Goal: Navigation & Orientation: Find specific page/section

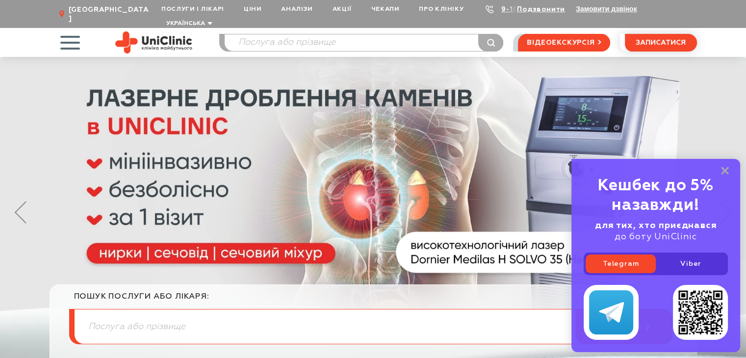
click at [61, 10] on use at bounding box center [61, 14] width 5 height 8
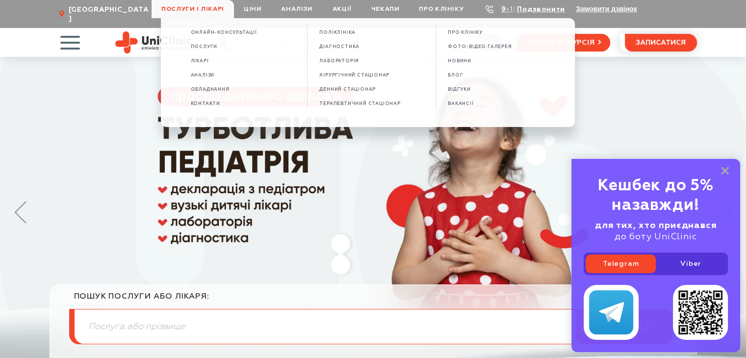
click at [174, 8] on span "Послуги і лікарі" at bounding box center [192, 9] width 82 height 18
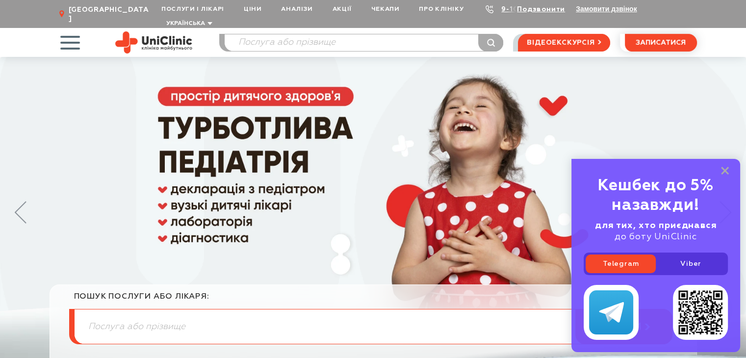
click at [174, 8] on span "Послуги і лікарі" at bounding box center [192, 9] width 82 height 18
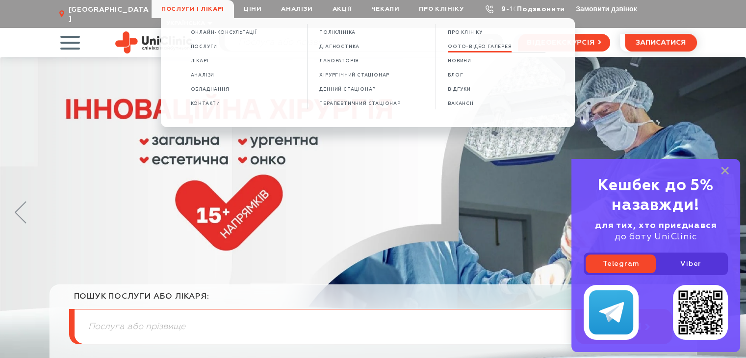
click at [486, 47] on span "ФОТО-ВІДЕО ГАЛЕРЕЯ" at bounding box center [480, 46] width 64 height 5
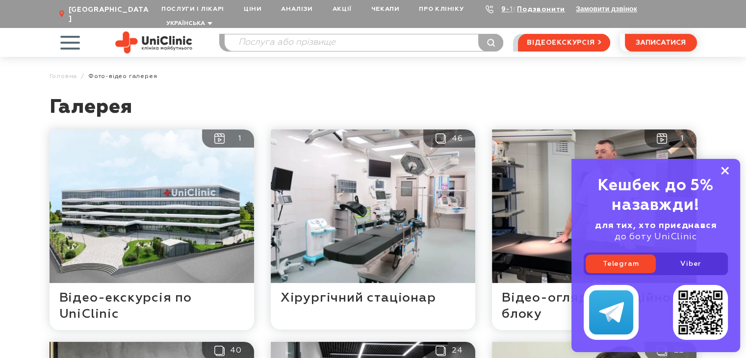
click at [726, 172] on rect at bounding box center [725, 171] width 8 height 8
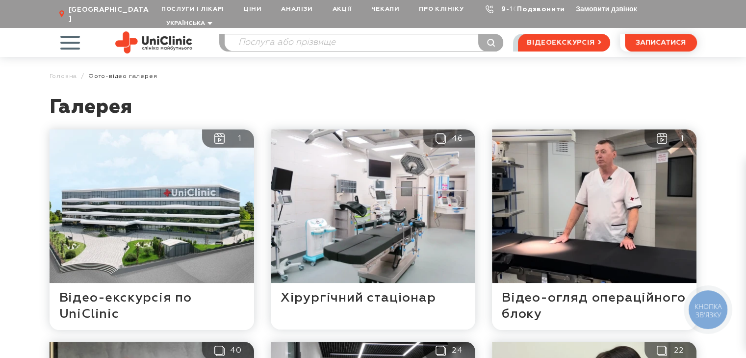
click at [74, 30] on span "button" at bounding box center [70, 42] width 41 height 41
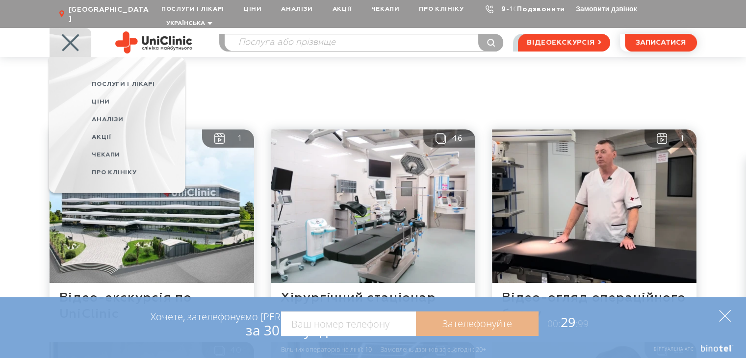
click at [724, 316] on polygon at bounding box center [725, 316] width 12 height 12
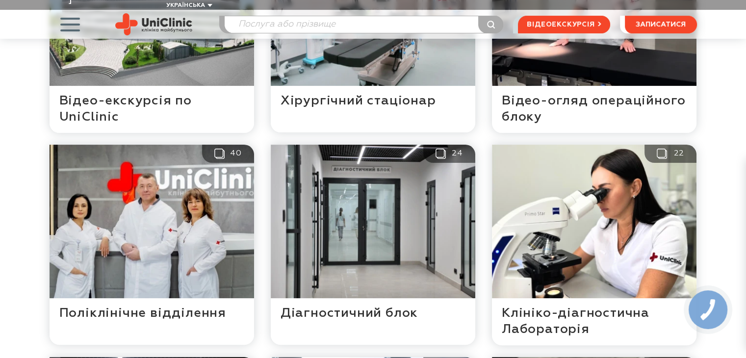
scroll to position [196, 0]
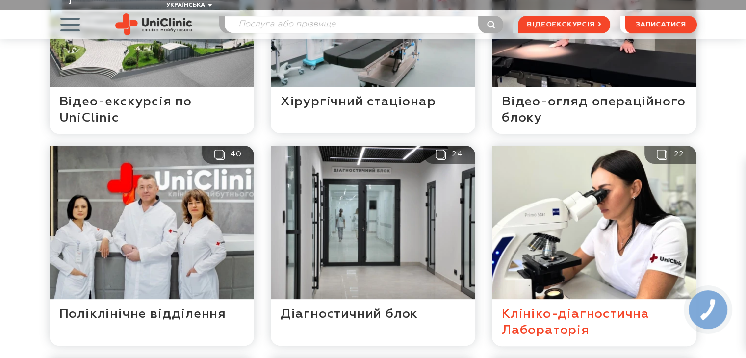
click at [581, 240] on button at bounding box center [594, 246] width 204 height 200
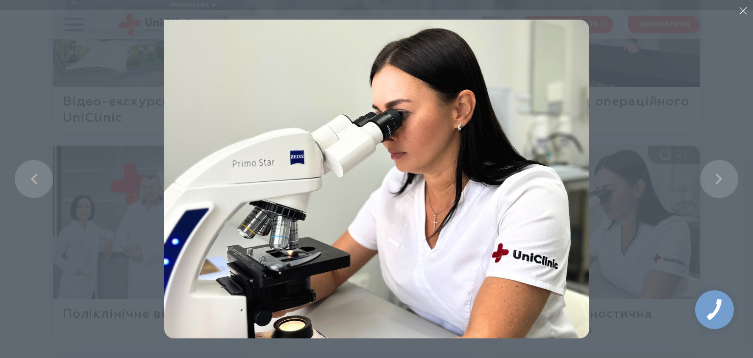
click at [537, 140] on img at bounding box center [376, 179] width 425 height 319
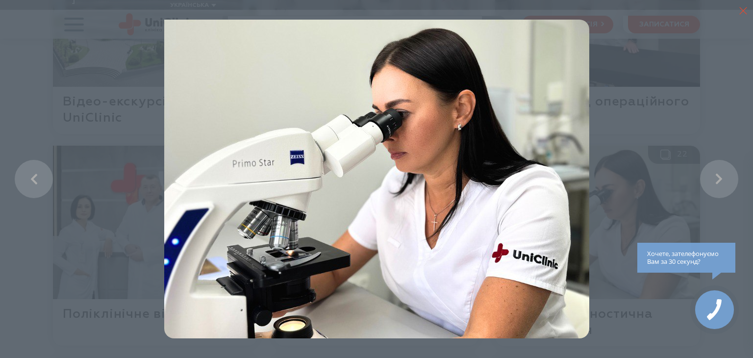
click at [741, 12] on icon "button" at bounding box center [743, 11] width 8 height 8
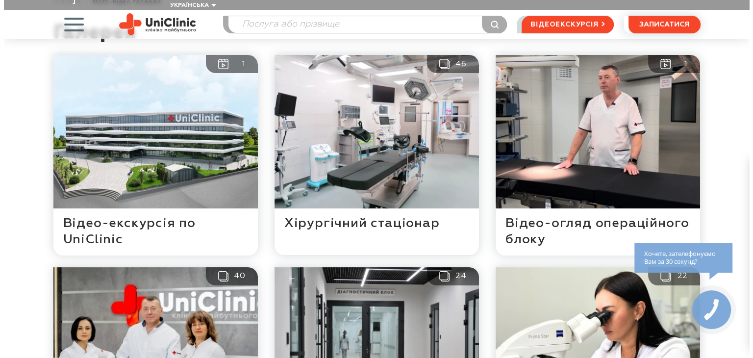
scroll to position [49, 0]
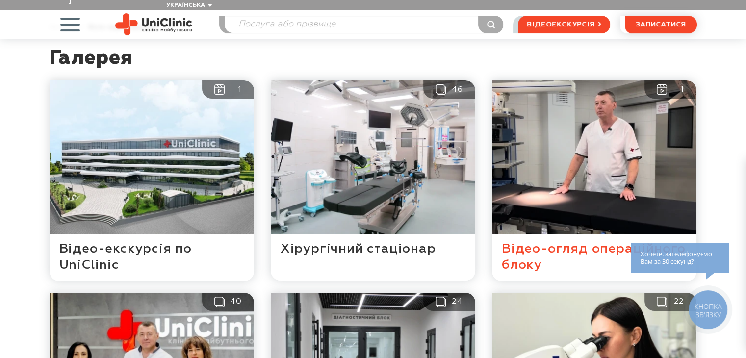
click at [595, 172] on link at bounding box center [594, 180] width 204 height 200
